Goal: Task Accomplishment & Management: Manage account settings

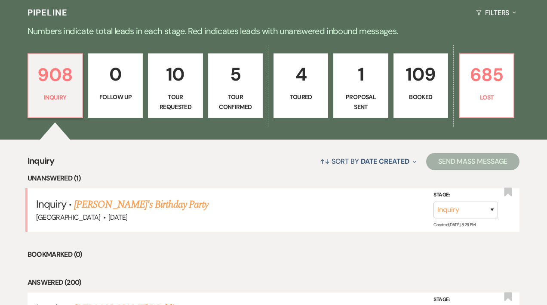
click at [244, 92] on link "5 Tour Confirmed" at bounding box center [235, 85] width 55 height 65
select select "4"
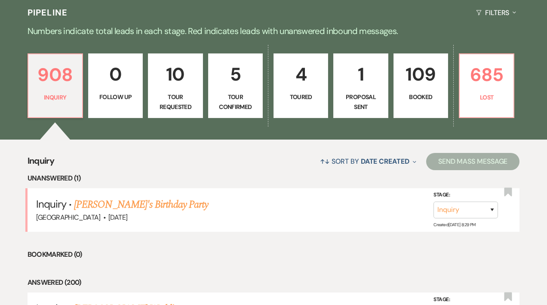
select select "4"
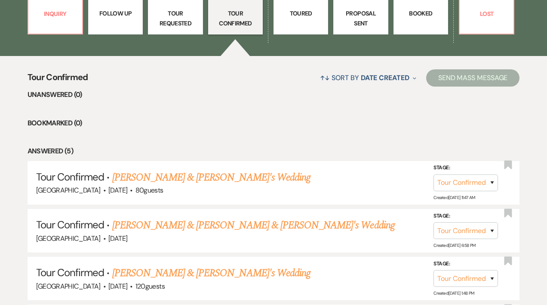
scroll to position [276, 0]
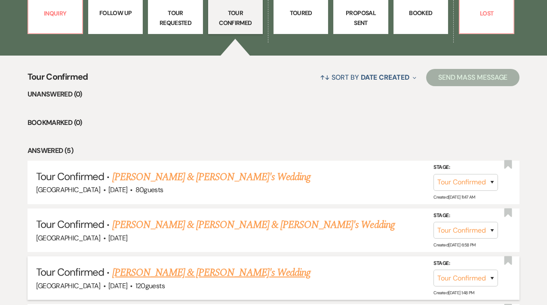
click at [200, 271] on link "[PERSON_NAME] & [PERSON_NAME]'s Wedding" at bounding box center [211, 272] width 199 height 15
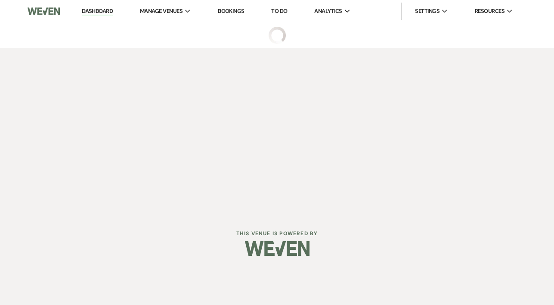
select select "4"
select select "5"
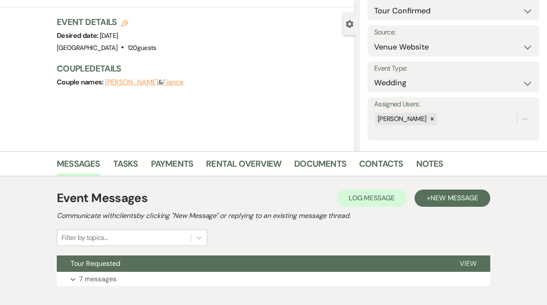
scroll to position [114, 0]
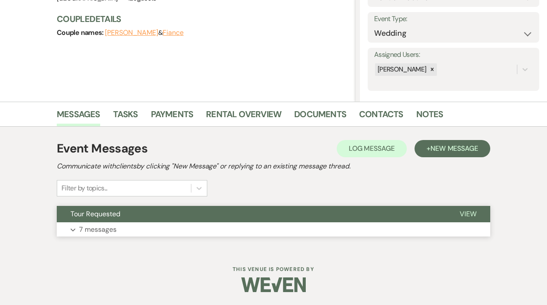
click at [359, 214] on button "Tour Requested" at bounding box center [251, 214] width 389 height 16
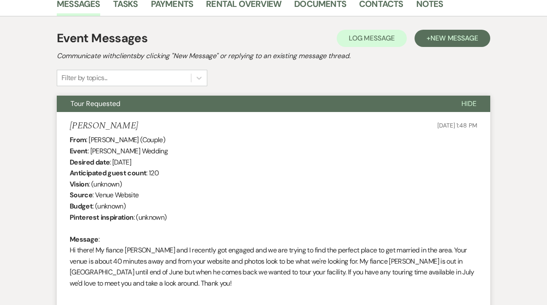
scroll to position [0, 0]
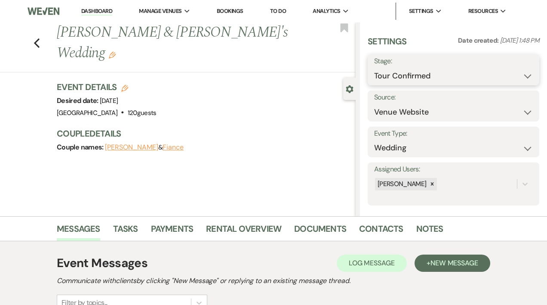
click at [520, 74] on select "Inquiry Follow Up Tour Requested Tour Confirmed Toured Proposal Sent Booked Lost" at bounding box center [453, 76] width 159 height 17
select select "8"
click at [374, 68] on select "Inquiry Follow Up Tour Requested Tour Confirmed Toured Proposal Sent Booked Lost" at bounding box center [453, 76] width 159 height 17
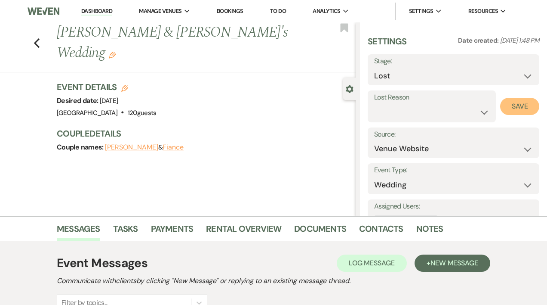
click at [513, 109] on button "Save" at bounding box center [519, 106] width 39 height 17
select select "4"
select select "8"
select select "4"
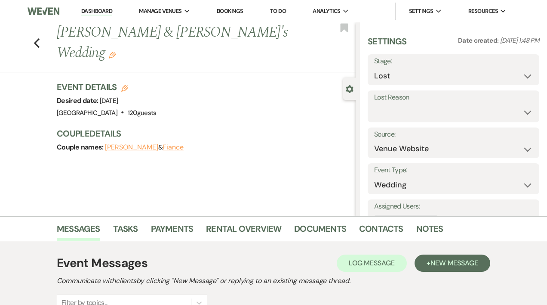
select select "4"
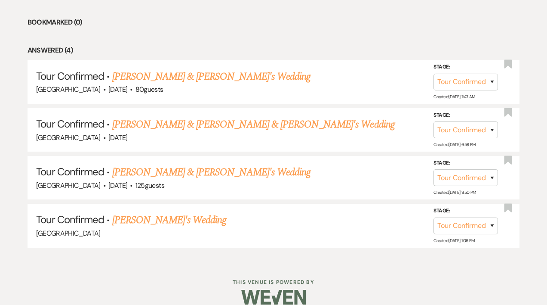
scroll to position [387, 0]
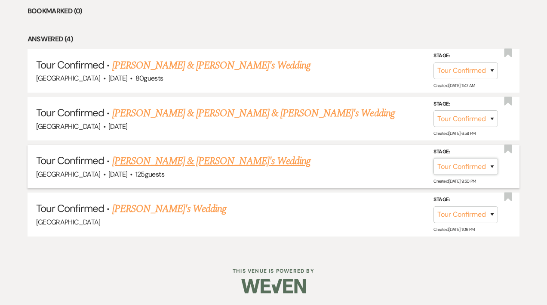
click at [492, 165] on select "Inquiry Follow Up Tour Requested Tour Confirmed Toured Proposal Sent Booked Lost" at bounding box center [466, 166] width 65 height 17
select select "8"
click at [434, 158] on select "Inquiry Follow Up Tour Requested Tour Confirmed Toured Proposal Sent Booked Lost" at bounding box center [466, 166] width 65 height 17
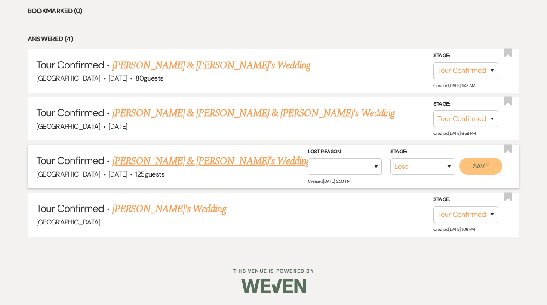
click at [486, 165] on button "Save" at bounding box center [480, 165] width 43 height 17
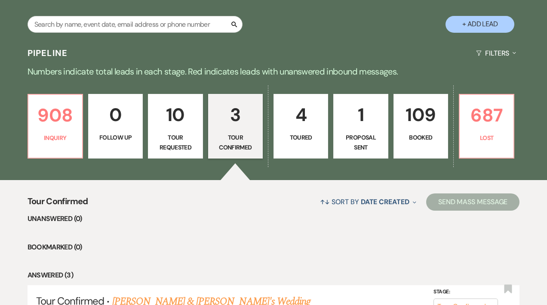
scroll to position [152, 0]
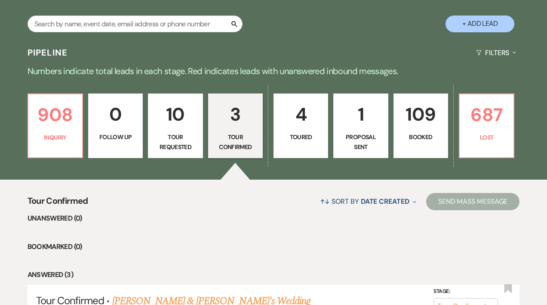
click at [357, 126] on p "1" at bounding box center [360, 114] width 43 height 29
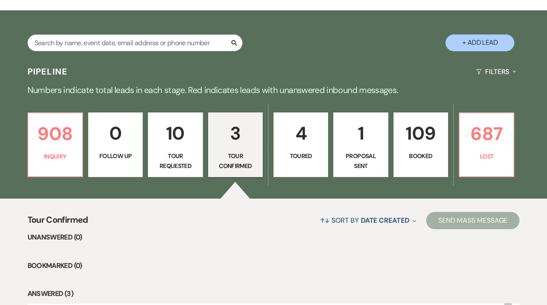
select select "6"
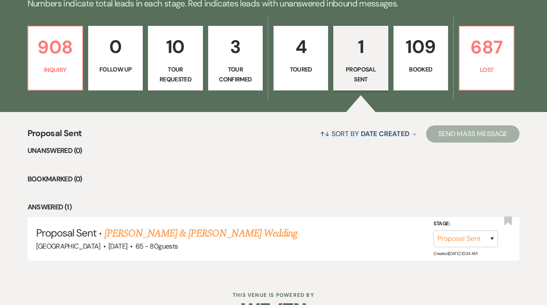
scroll to position [245, 0]
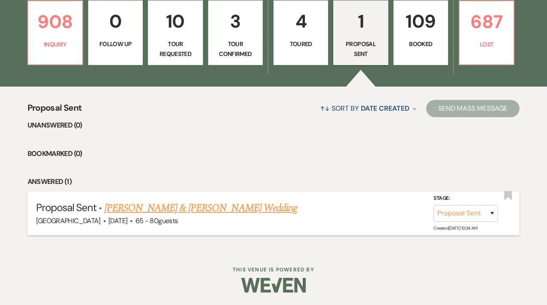
click at [241, 209] on link "[PERSON_NAME] & [PERSON_NAME] Wedding" at bounding box center [201, 207] width 193 height 15
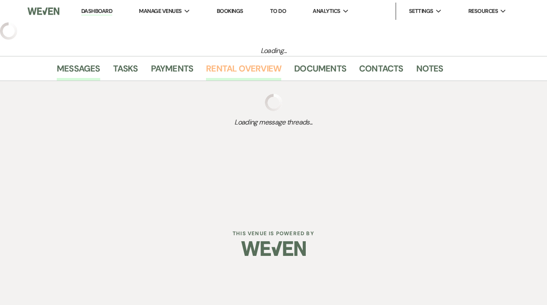
select select "6"
select select "5"
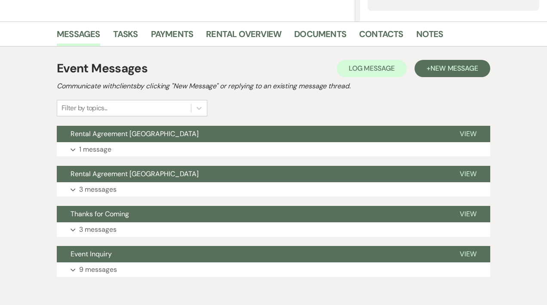
scroll to position [197, 0]
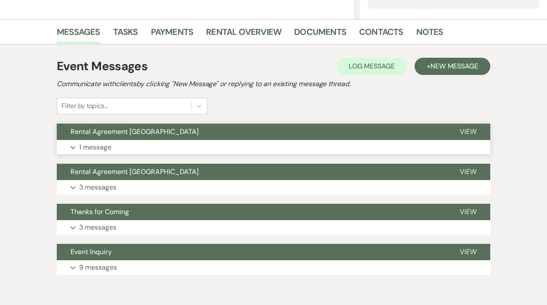
click at [176, 129] on span "Rental Agreement [GEOGRAPHIC_DATA]" at bounding box center [135, 131] width 128 height 9
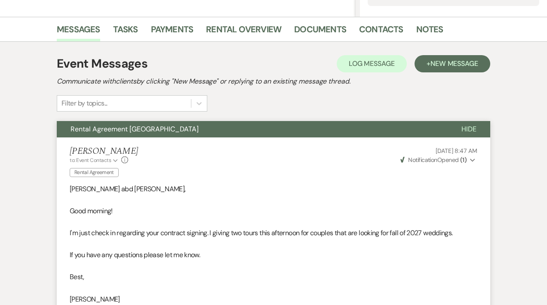
scroll to position [0, 0]
